Goal: Task Accomplishment & Management: Manage account settings

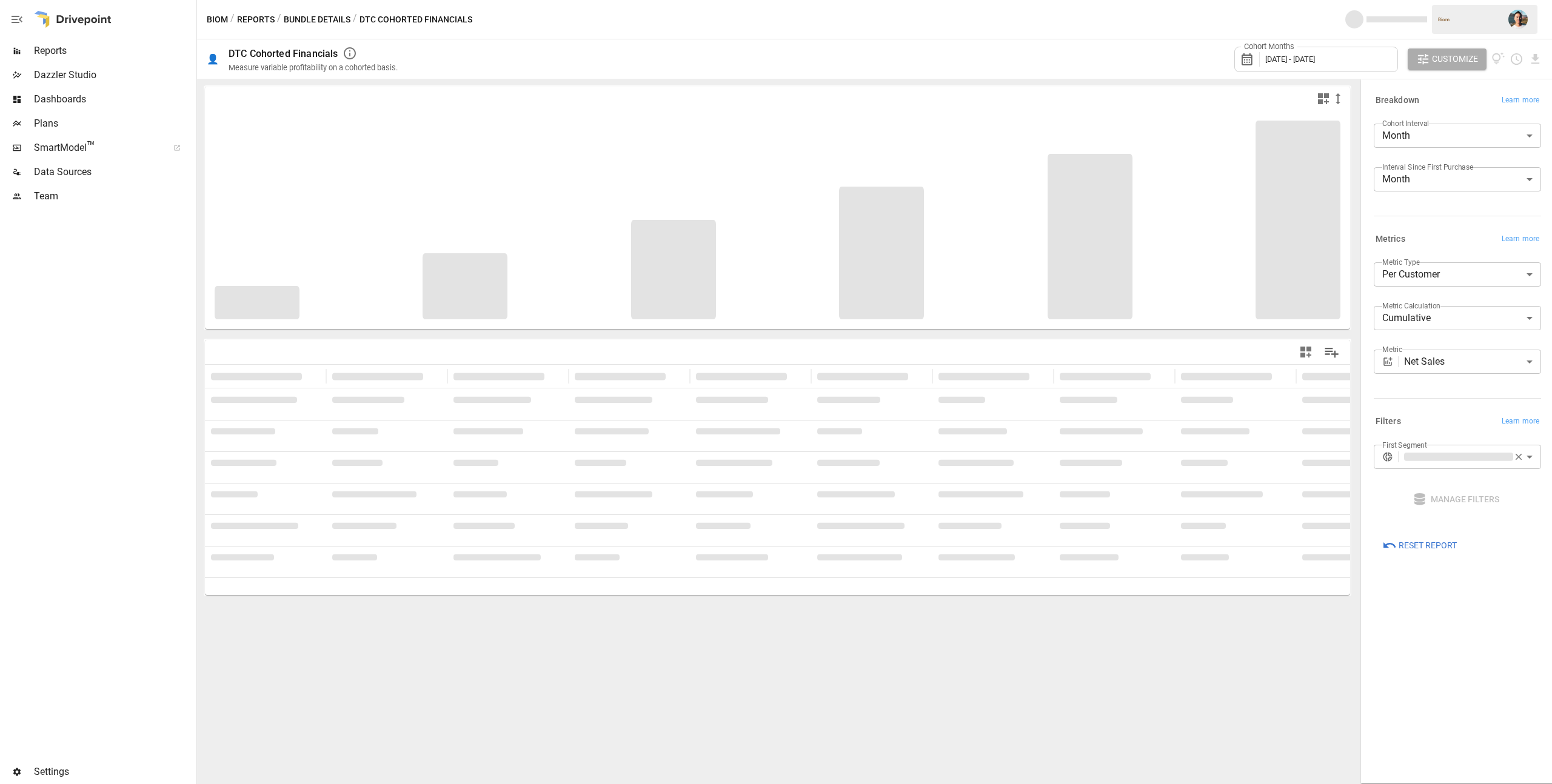
click at [84, 204] on div "Team" at bounding box center [97, 197] width 194 height 24
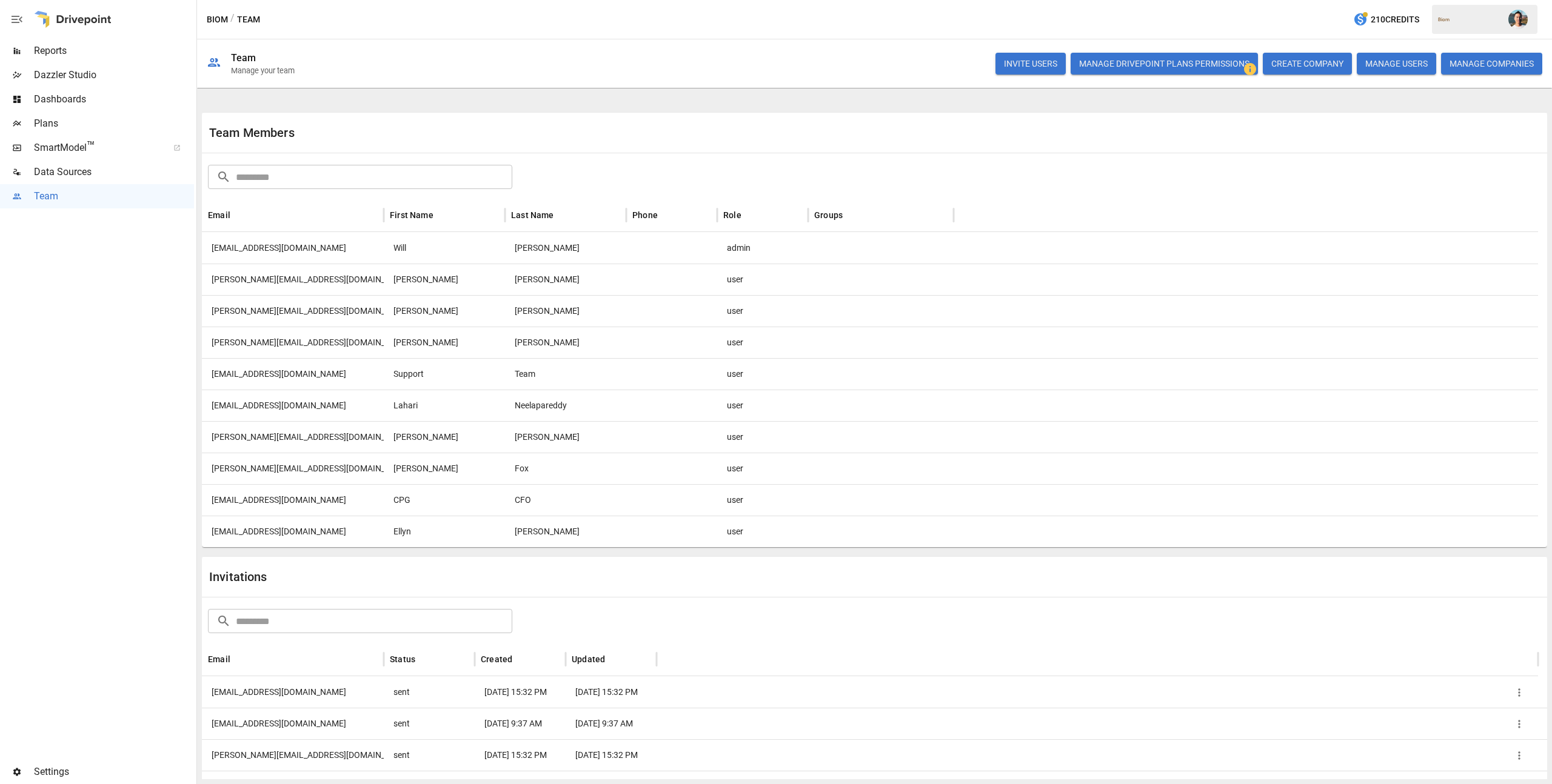
click at [1012, 64] on button "INVITE USERS" at bounding box center [1030, 63] width 70 height 22
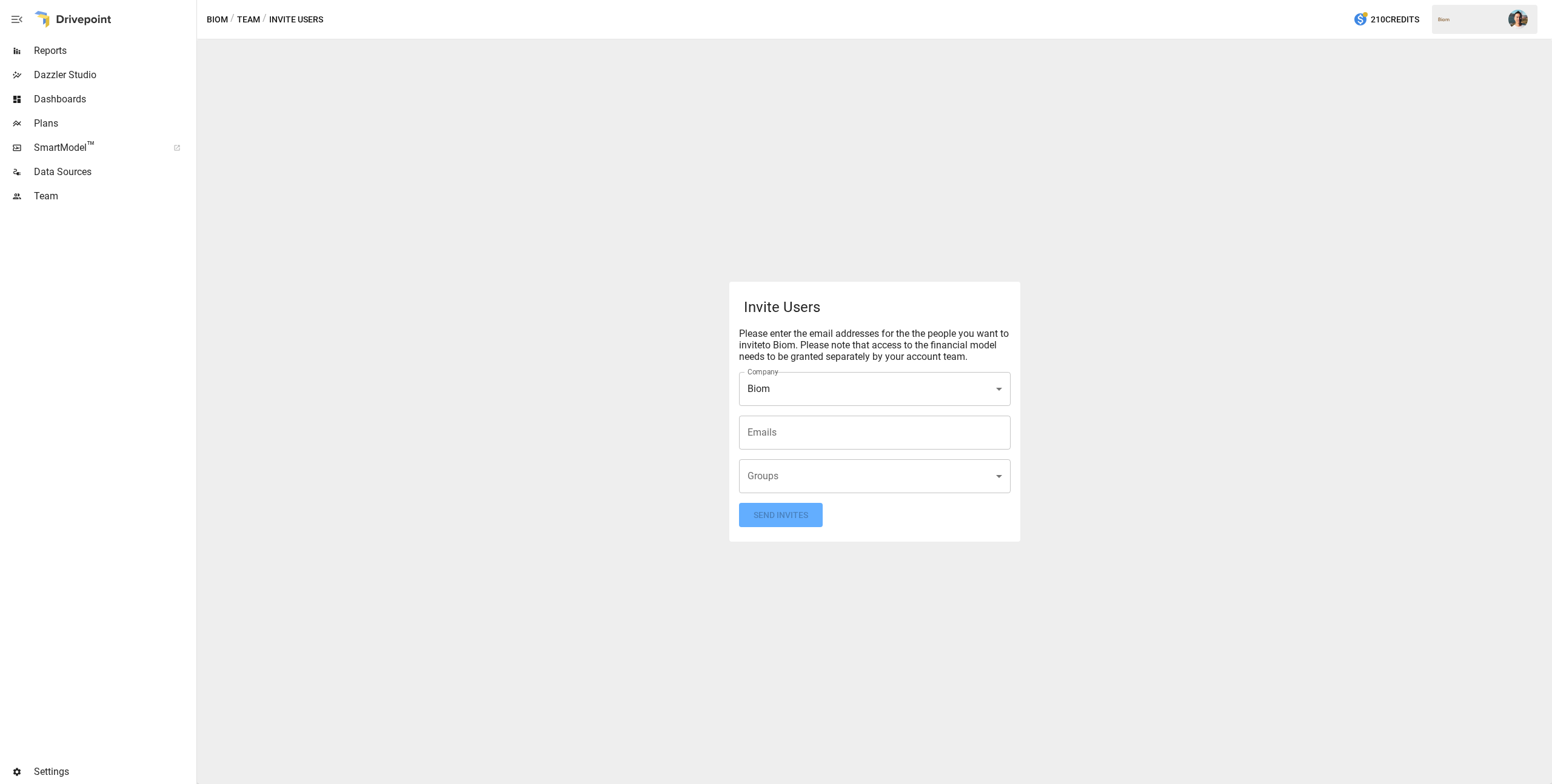
click at [811, 430] on input "Emails" at bounding box center [874, 433] width 261 height 23
click at [764, 0] on body "Reports Dazzler Studio Dashboards Plans SmartModel ™ Data Sources Team Settings…" at bounding box center [776, 0] width 1552 height 0
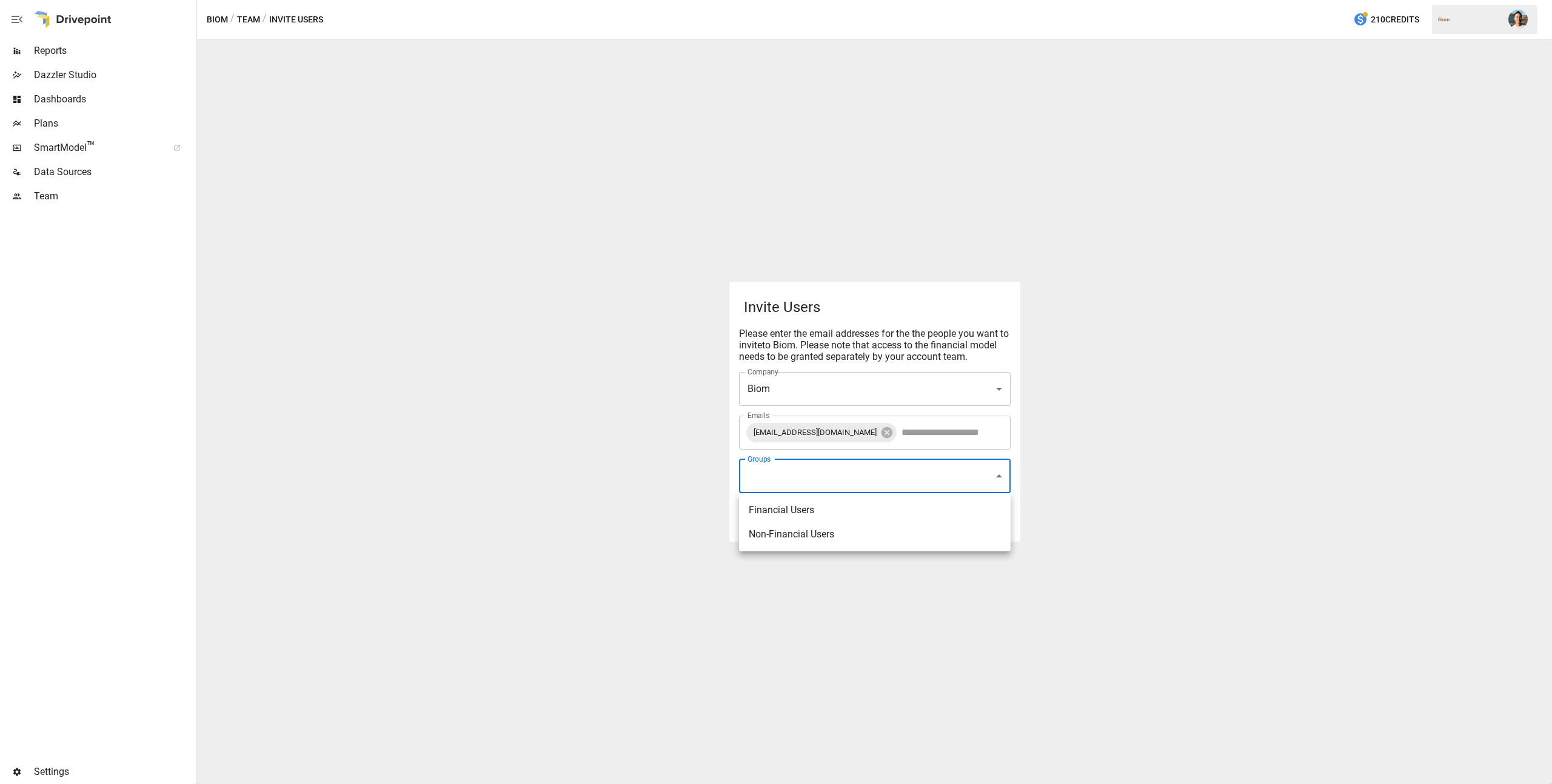
click at [687, 460] on div at bounding box center [776, 392] width 1552 height 784
click at [922, 521] on form "Invite Users Please enter the email addresses for the the people you want to in…" at bounding box center [874, 412] width 272 height 232
click at [776, 513] on button "Send Invites" at bounding box center [781, 515] width 84 height 24
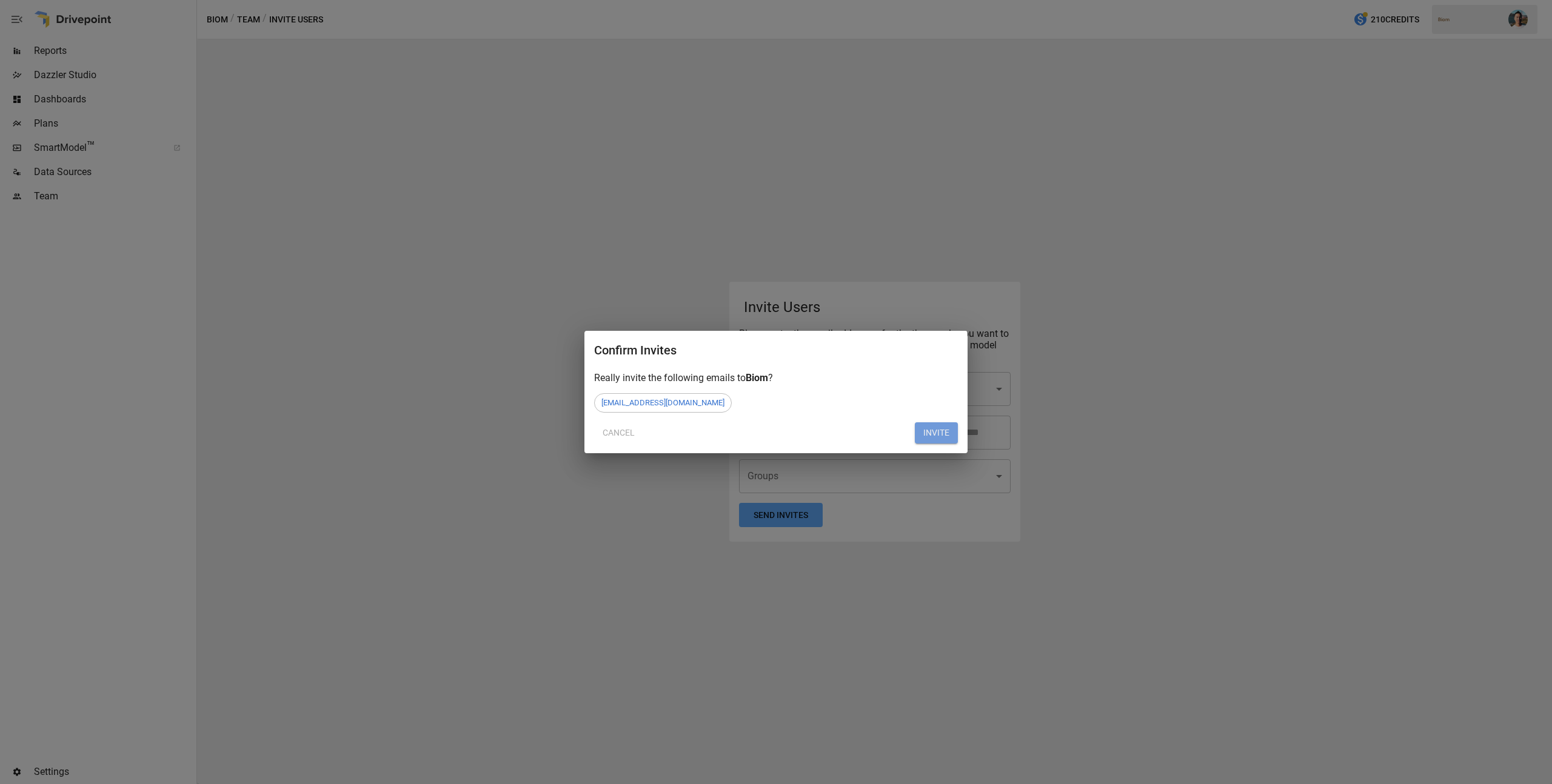
click at [926, 441] on button "INVITE" at bounding box center [936, 433] width 43 height 22
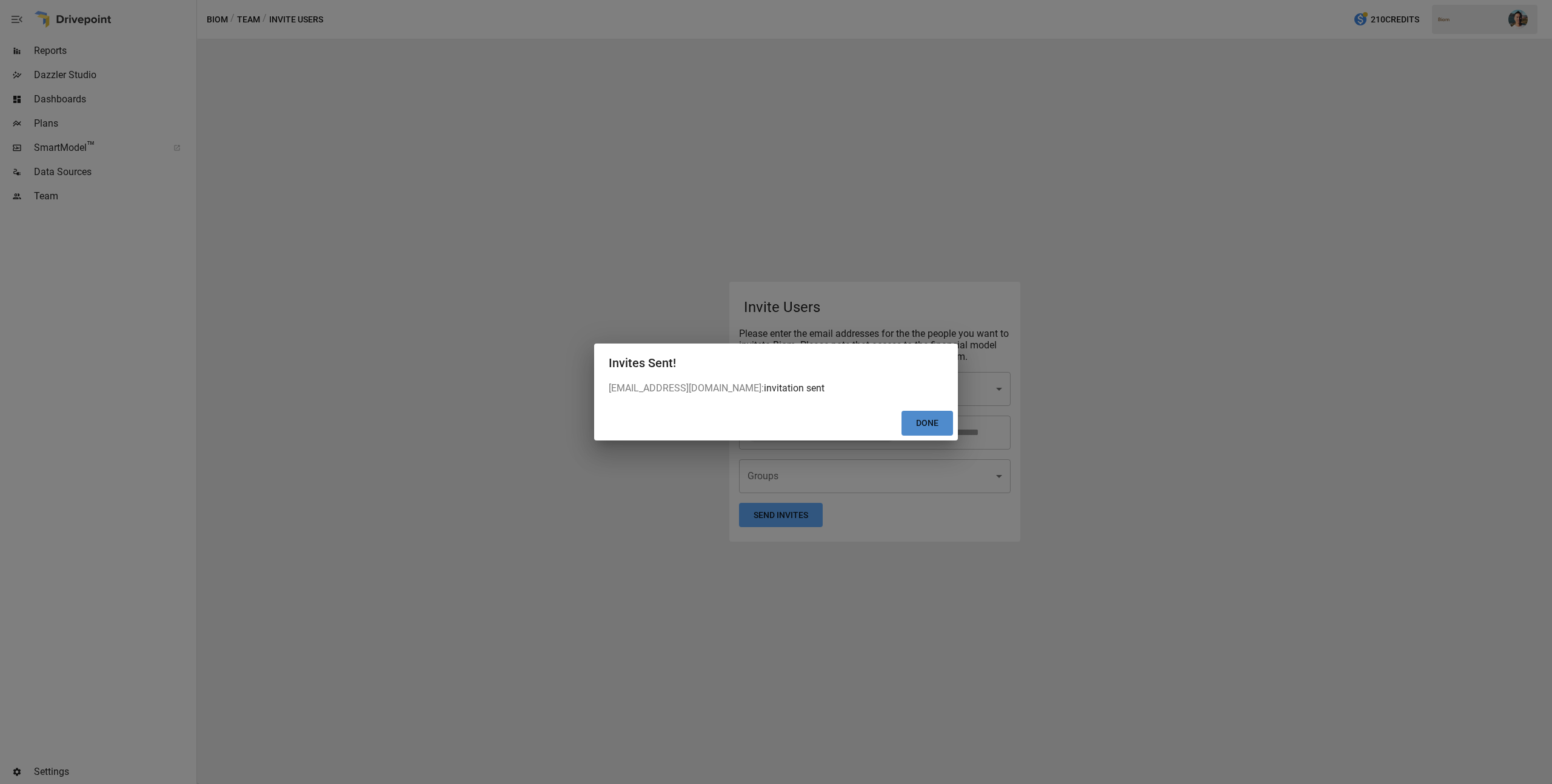
click at [911, 423] on button "Done" at bounding box center [927, 423] width 52 height 24
